Goal: Navigation & Orientation: Find specific page/section

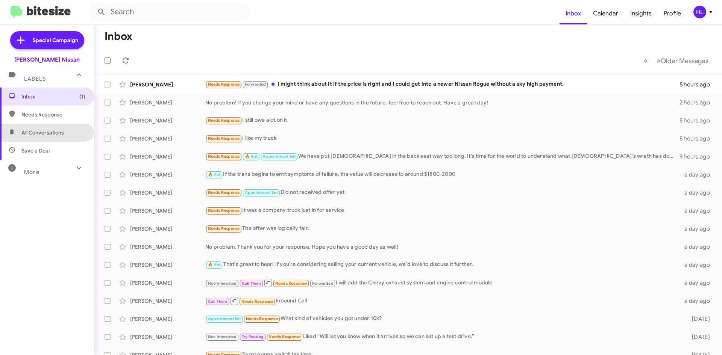
click at [51, 127] on span "All Conversations" at bounding box center [47, 133] width 94 height 18
type input "in:all-conversations"
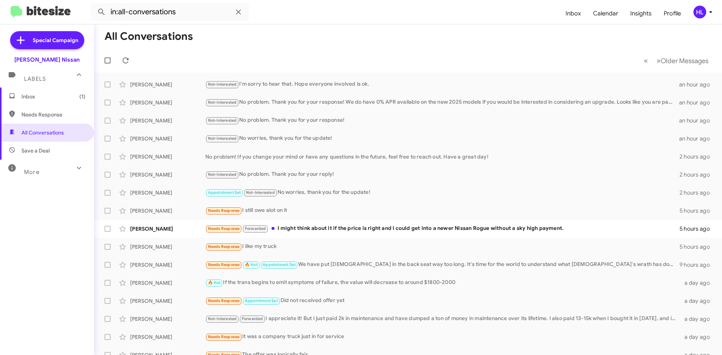
click at [39, 14] on img at bounding box center [41, 12] width 60 height 12
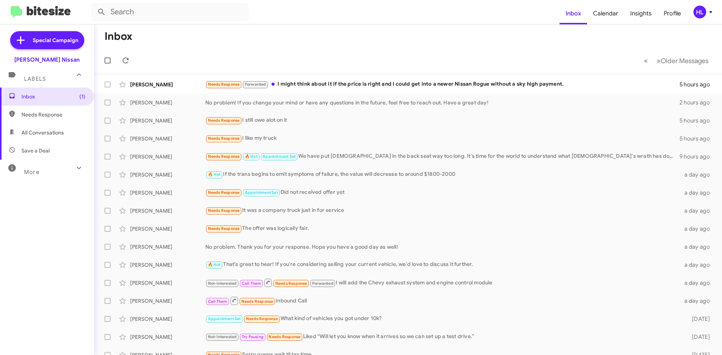
click at [56, 134] on span "All Conversations" at bounding box center [42, 133] width 43 height 8
type input "in:all-conversations"
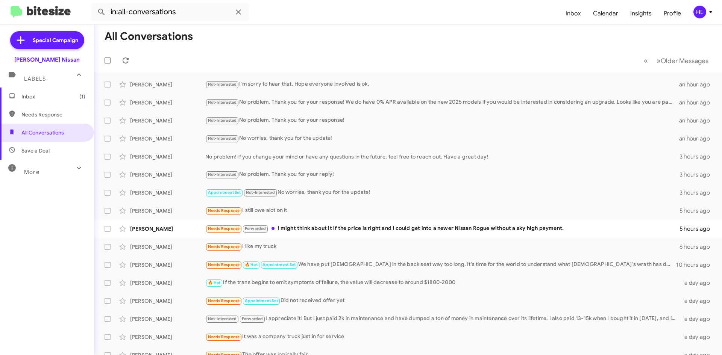
click at [44, 11] on img at bounding box center [41, 12] width 60 height 12
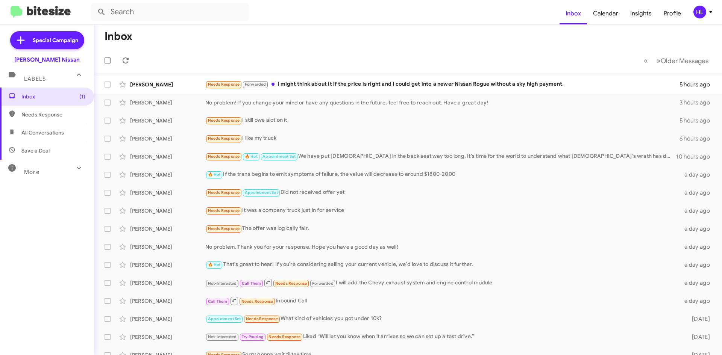
click at [51, 16] on img at bounding box center [41, 12] width 60 height 12
click at [43, 137] on span "All Conversations" at bounding box center [47, 133] width 94 height 18
type input "in:all-conversations"
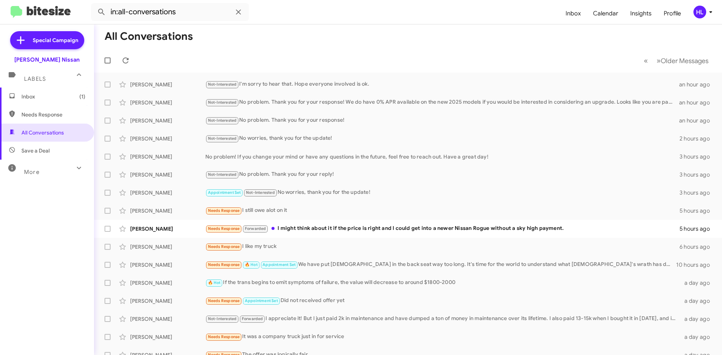
click at [49, 20] on mat-toolbar "in:all-conversations Inbox Calendar Insights Profile HL" at bounding box center [361, 12] width 722 height 24
